Goal: Task Accomplishment & Management: Complete application form

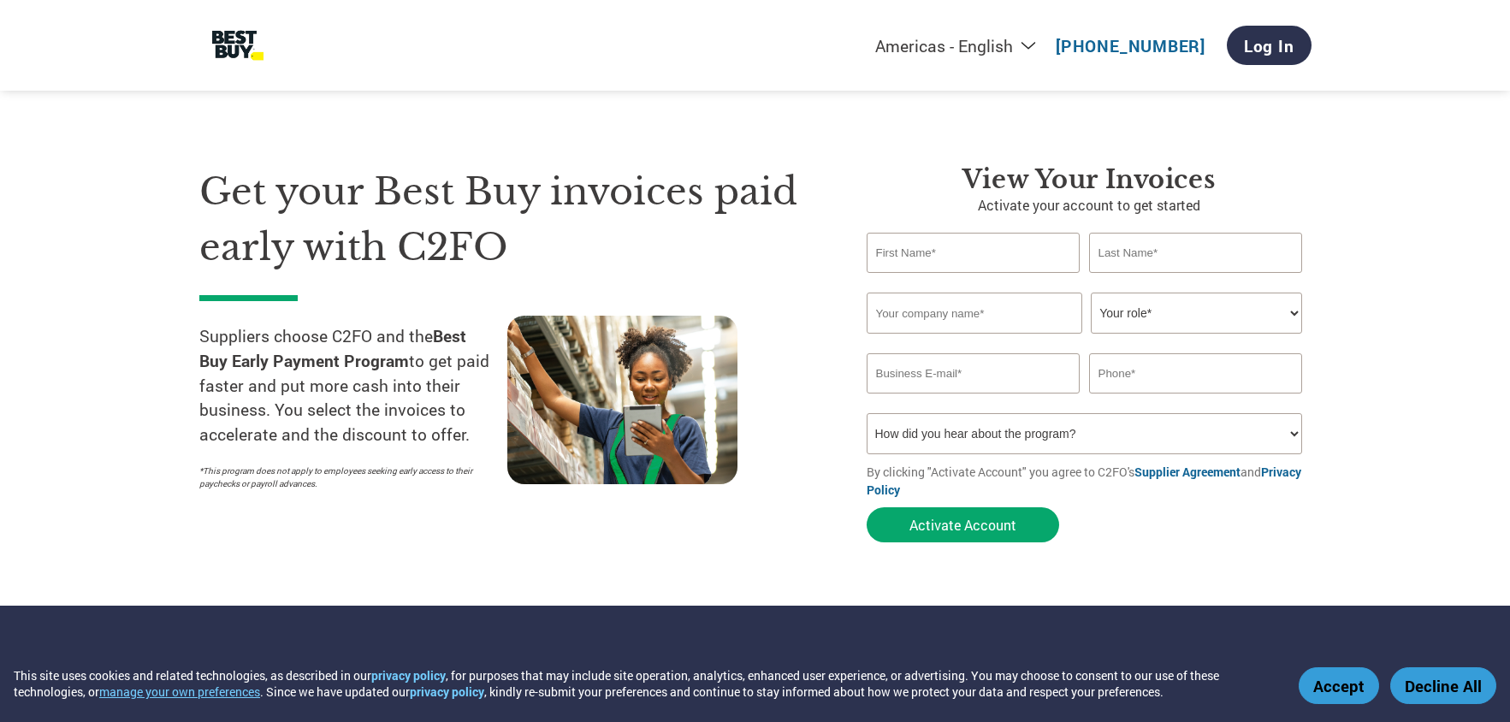
click at [943, 255] on input "text" at bounding box center [974, 253] width 214 height 40
type input "JD"
click at [1198, 257] on input "text" at bounding box center [1196, 253] width 214 height 40
type input "Claridge"
click at [966, 320] on input "text" at bounding box center [975, 313] width 216 height 41
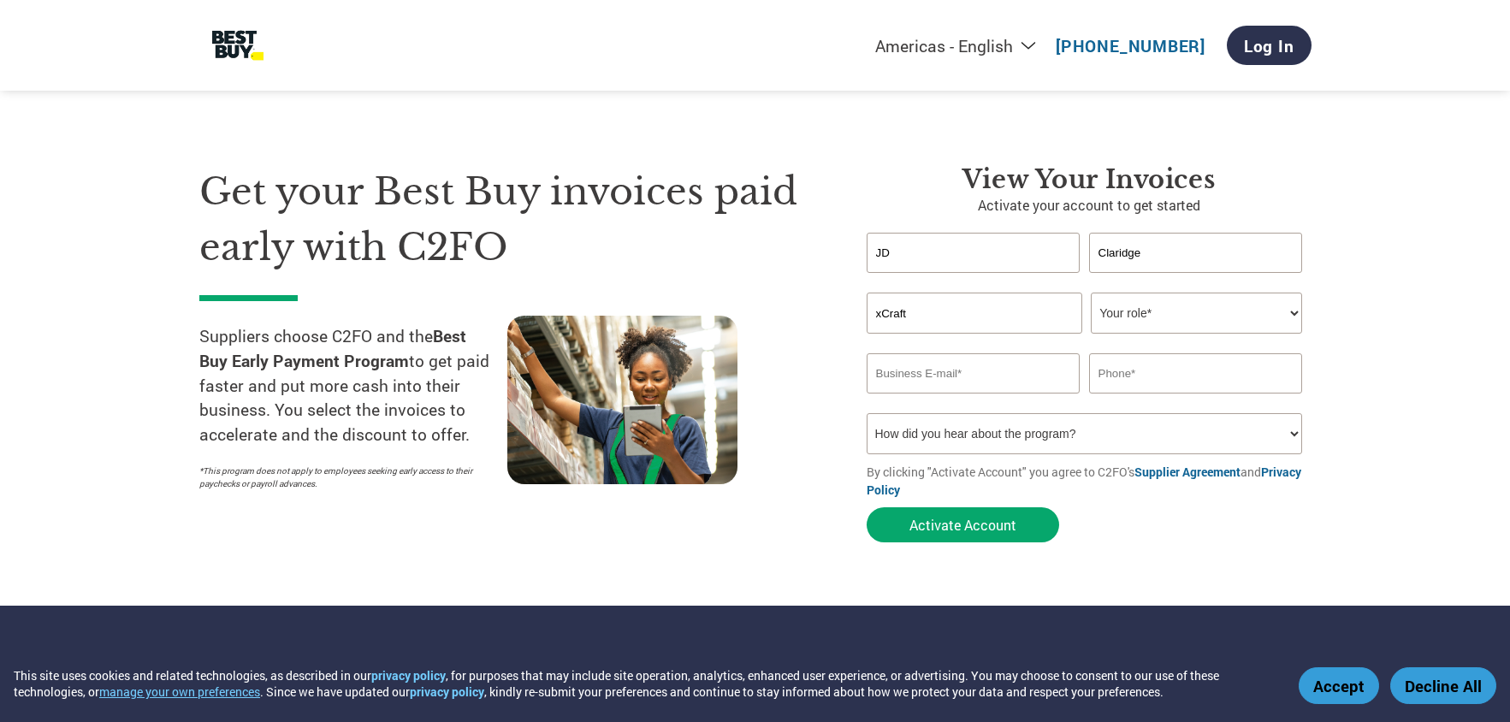
type input "xCraft"
select select "CEO"
click at [1006, 376] on input "email" at bounding box center [974, 373] width 214 height 40
type input "jd@xcraft.io"
click at [1175, 366] on input "text" at bounding box center [1196, 373] width 214 height 40
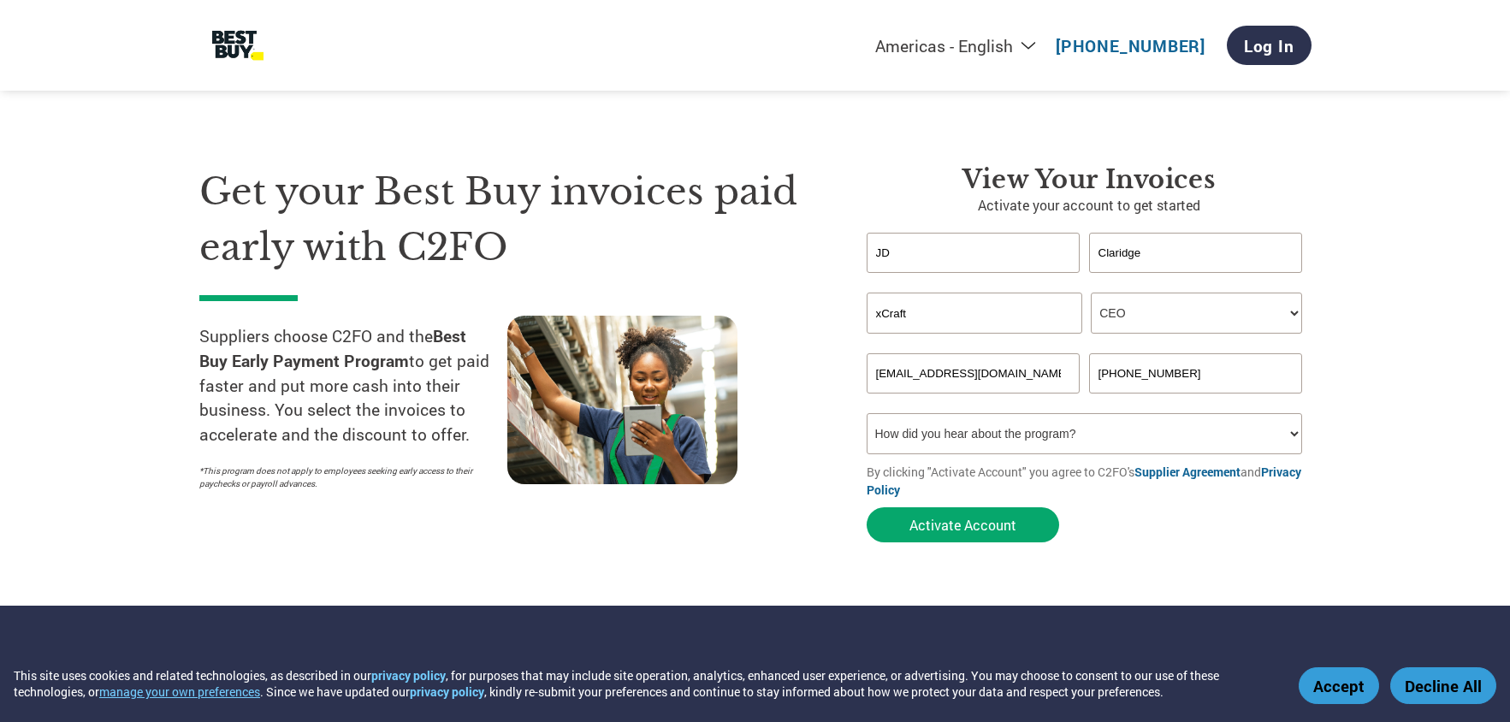
type input "208-610-9878"
select select "Family/Friend/Acquaintance"
click at [1028, 524] on button "Activate Account" at bounding box center [963, 524] width 192 height 35
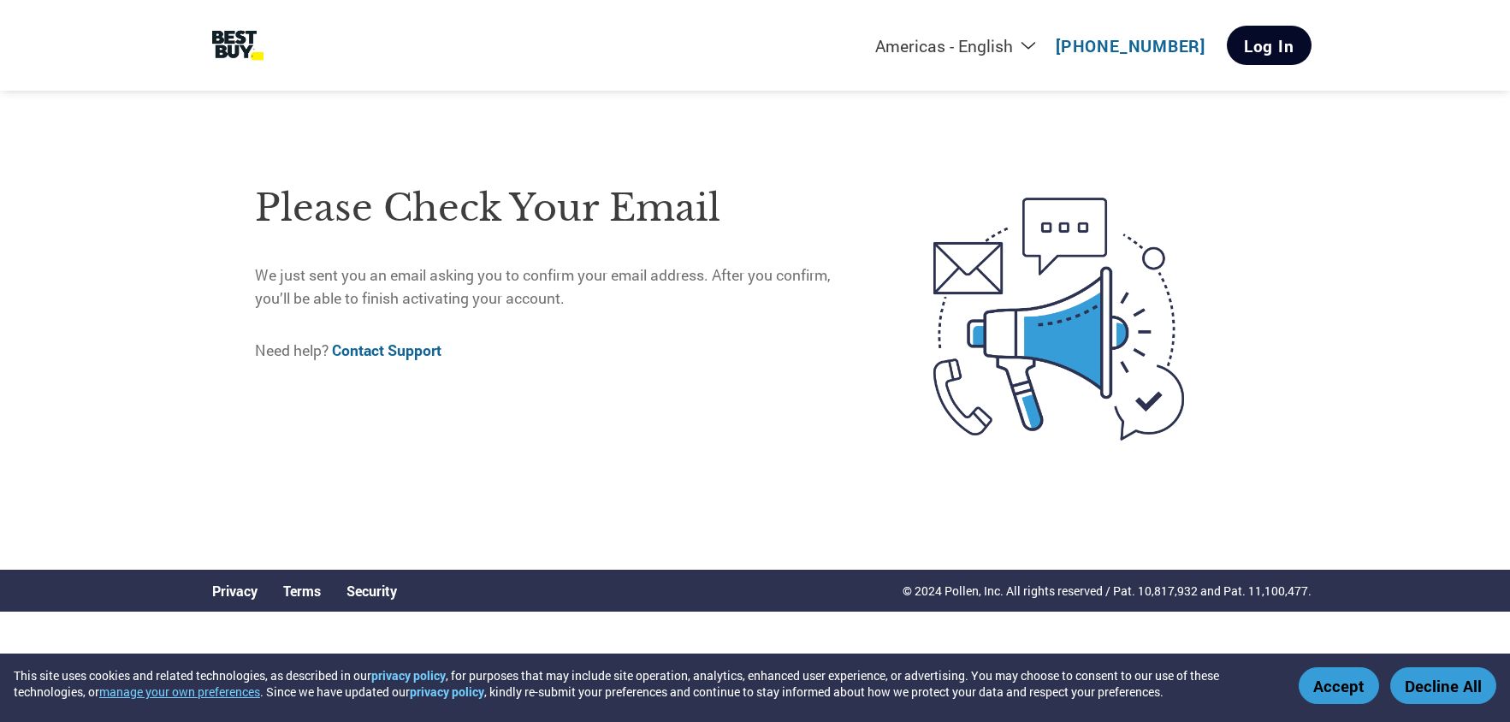
click at [1257, 52] on link "Log In" at bounding box center [1269, 45] width 85 height 39
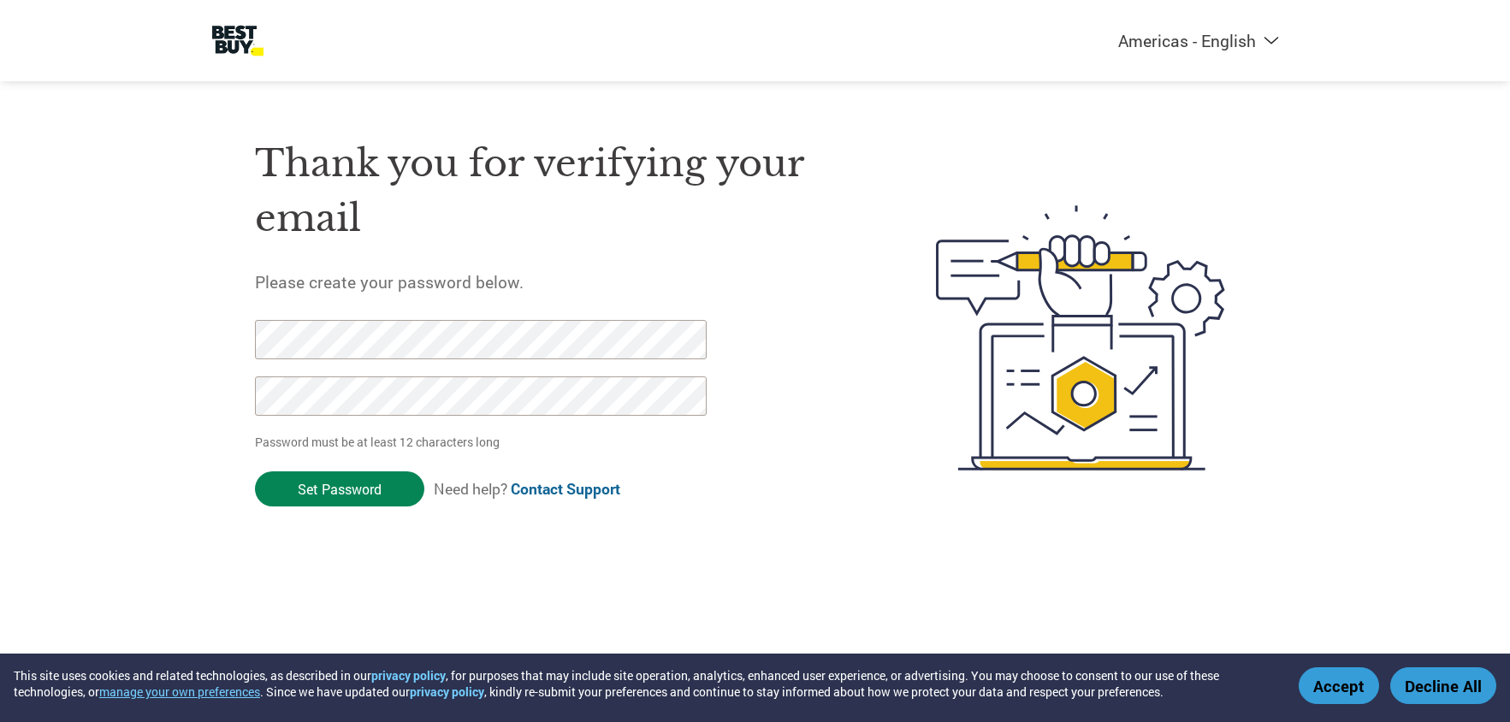
click at [348, 488] on input "Set Password" at bounding box center [339, 488] width 169 height 35
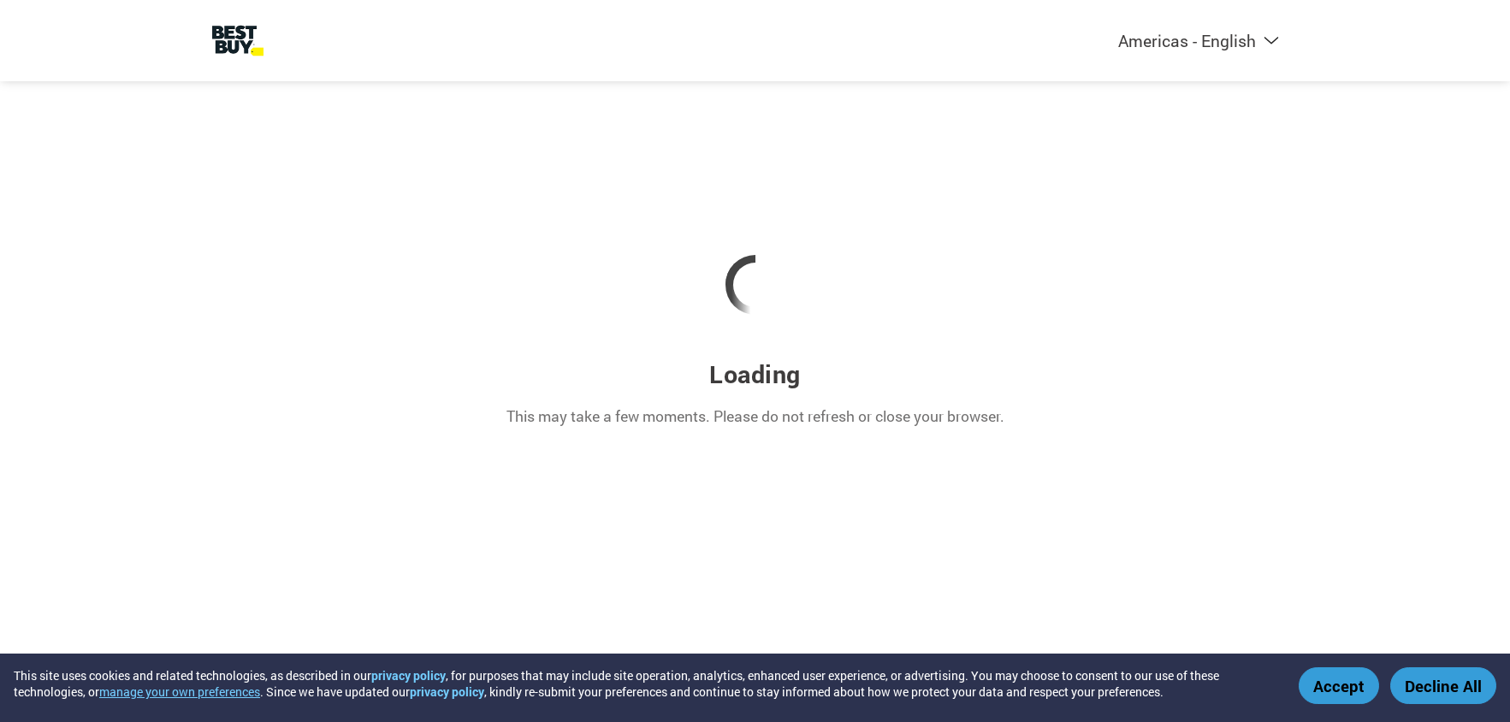
click at [1307, 686] on button "Accept" at bounding box center [1339, 685] width 80 height 37
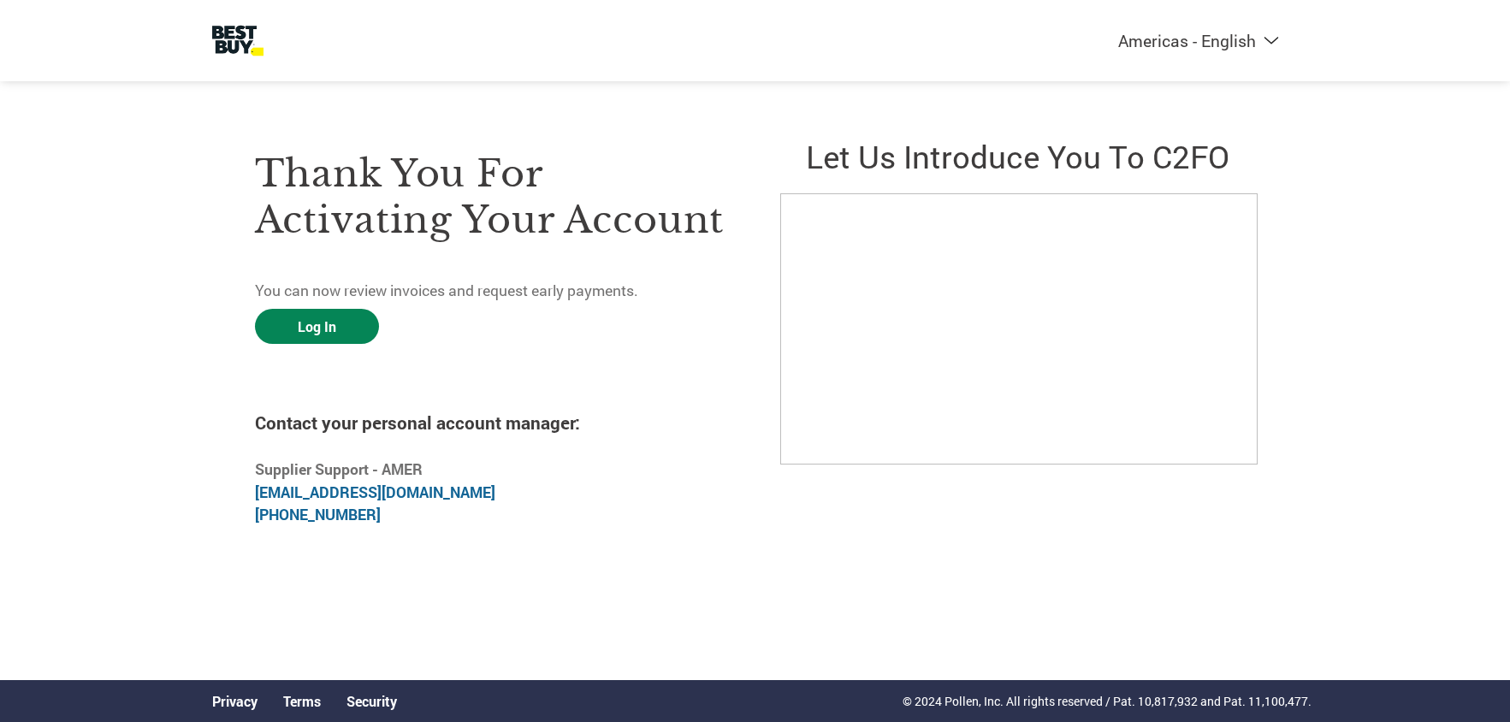
click at [346, 333] on link "Log In" at bounding box center [317, 326] width 124 height 35
